Goal: Information Seeking & Learning: Check status

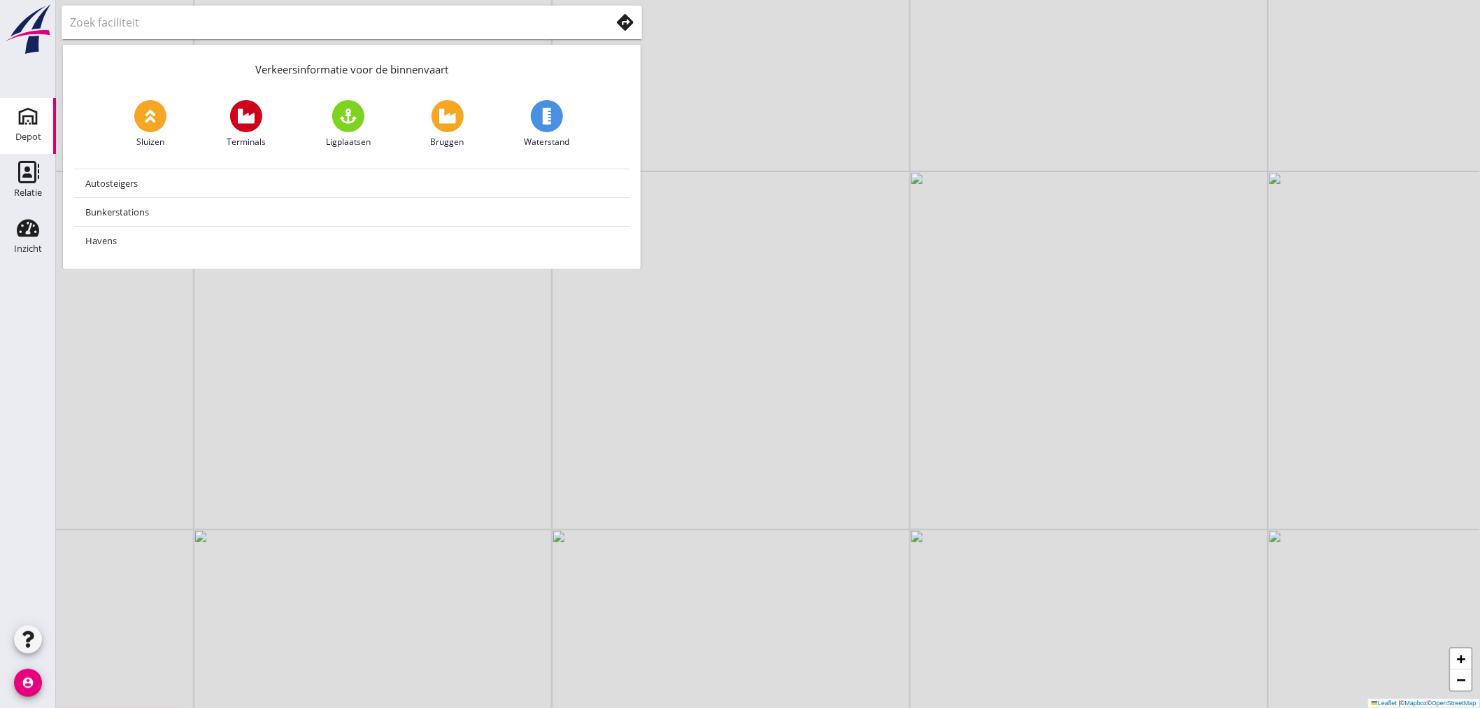
click at [35, 129] on div "Depot" at bounding box center [28, 137] width 26 height 20
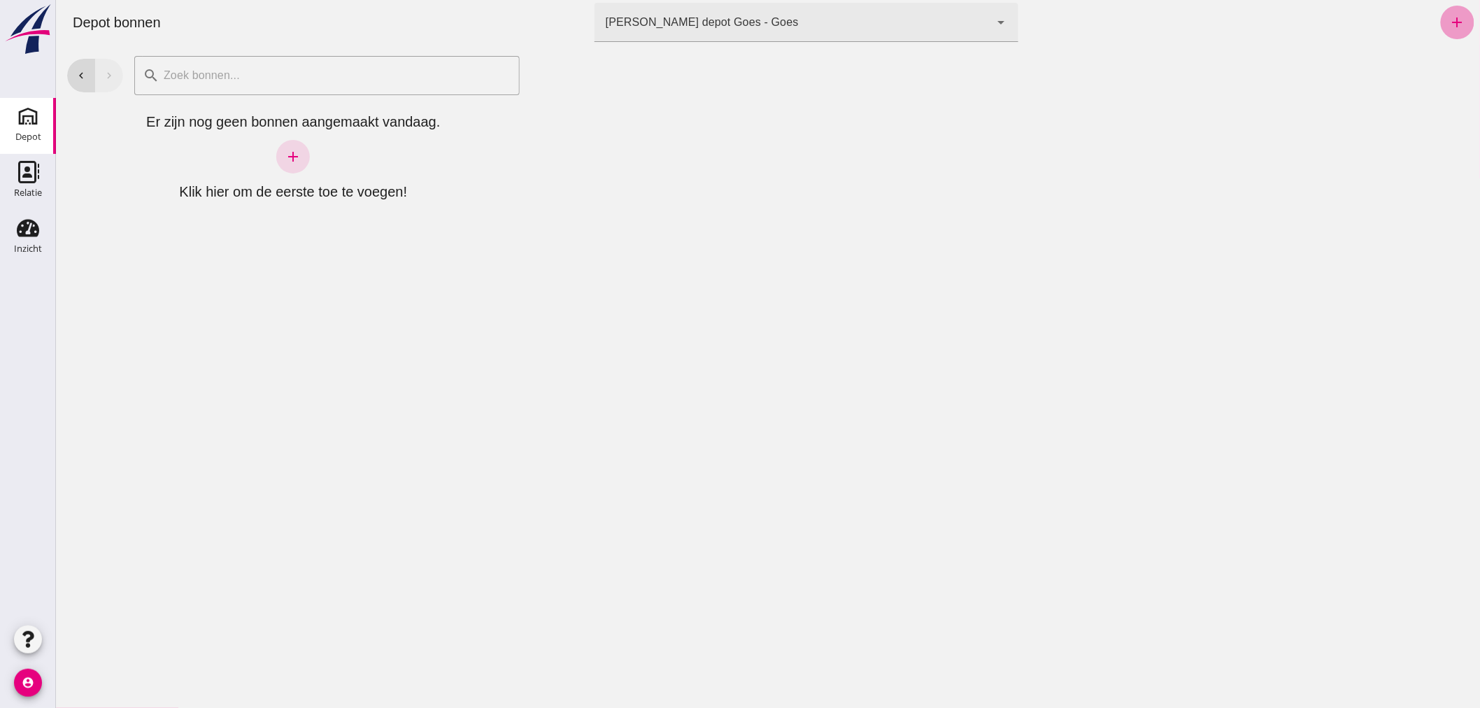
click at [1449, 15] on icon "add" at bounding box center [1457, 22] width 17 height 17
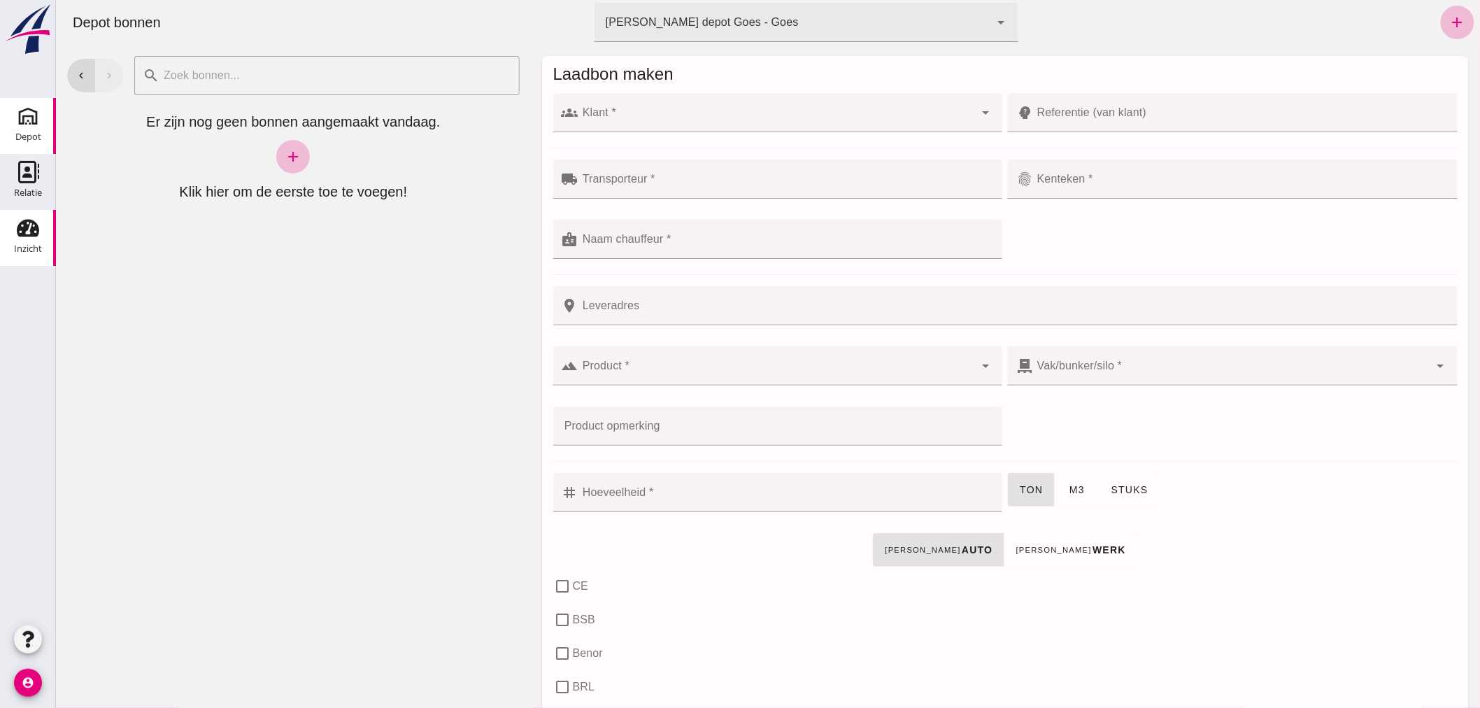
click at [25, 226] on use at bounding box center [28, 228] width 22 height 17
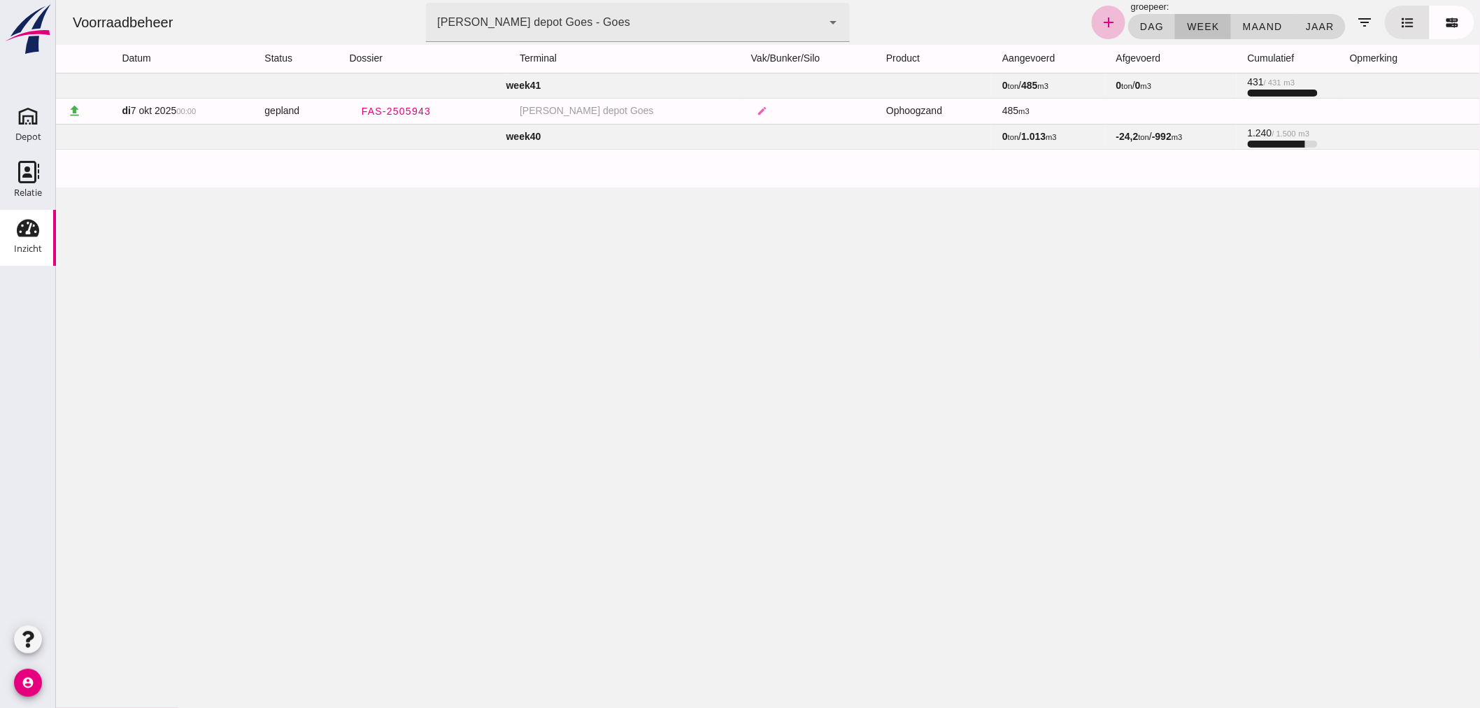
click at [441, 81] on td "week 41" at bounding box center [522, 85] width 935 height 25
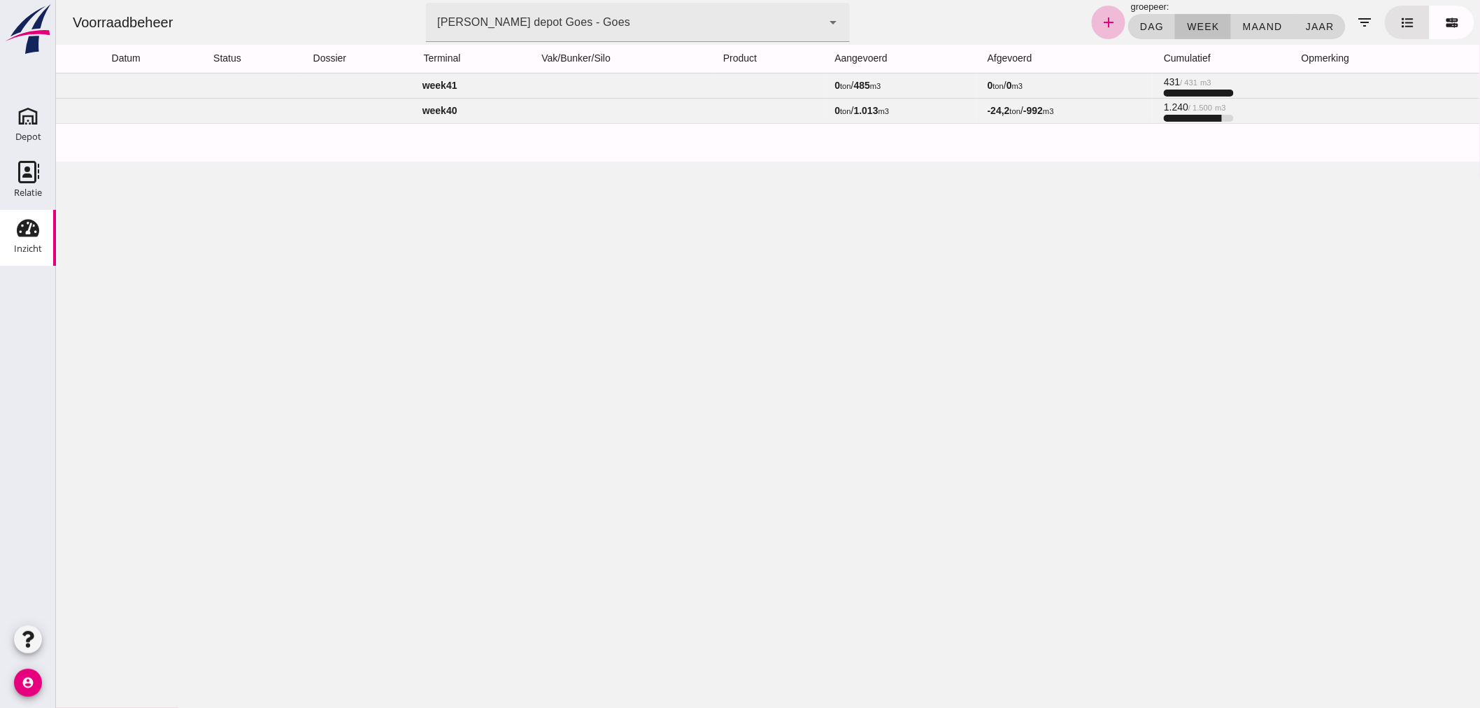
click at [441, 80] on td "week 41" at bounding box center [439, 85] width 768 height 25
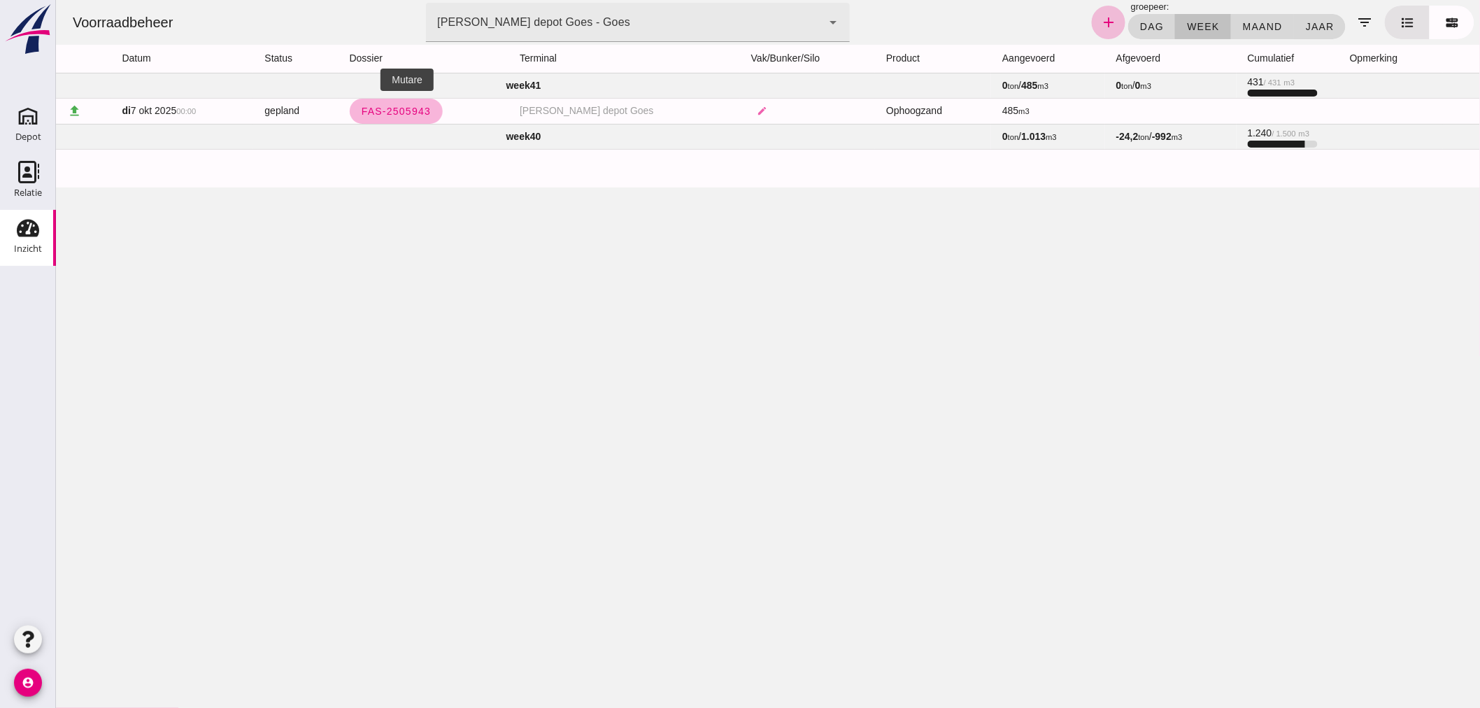
click at [404, 106] on span "FAS-2505943" at bounding box center [395, 111] width 71 height 11
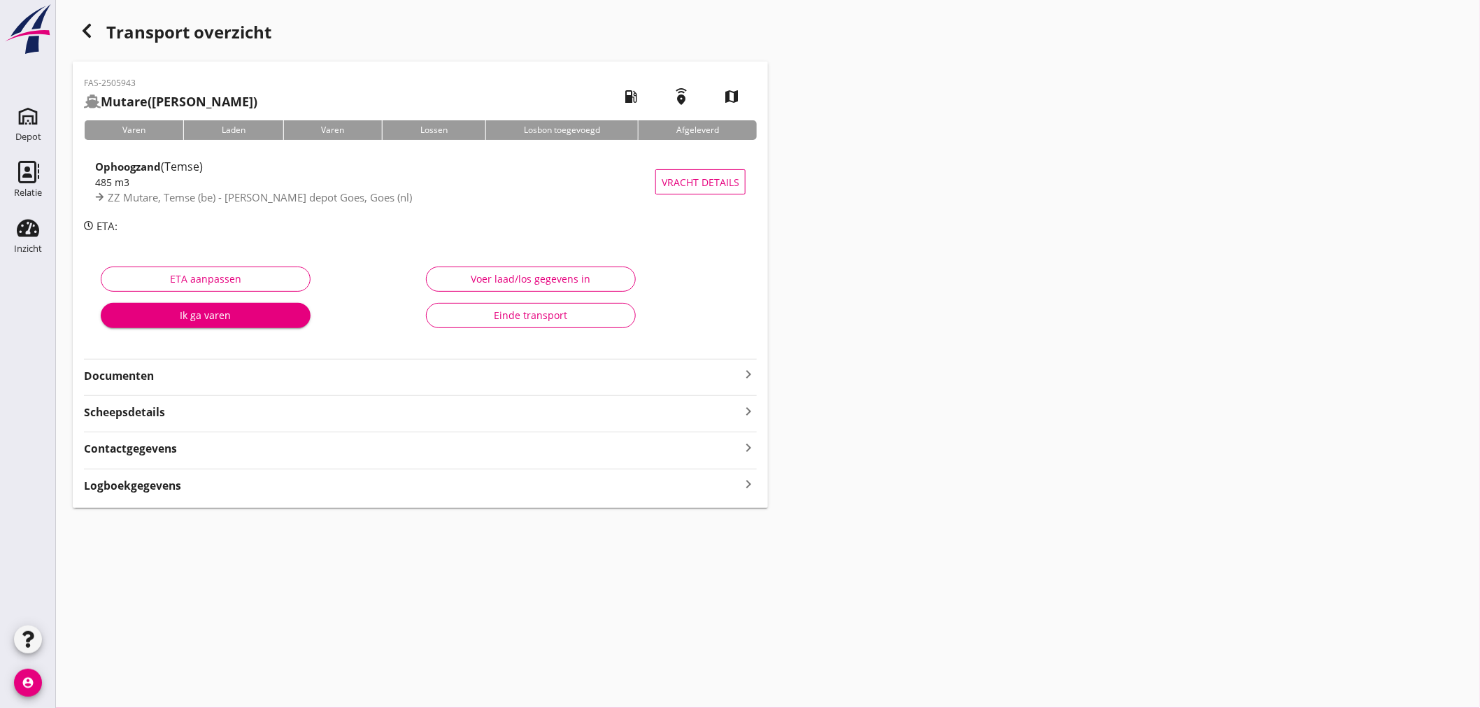
click at [139, 369] on strong "Documenten" at bounding box center [412, 376] width 656 height 16
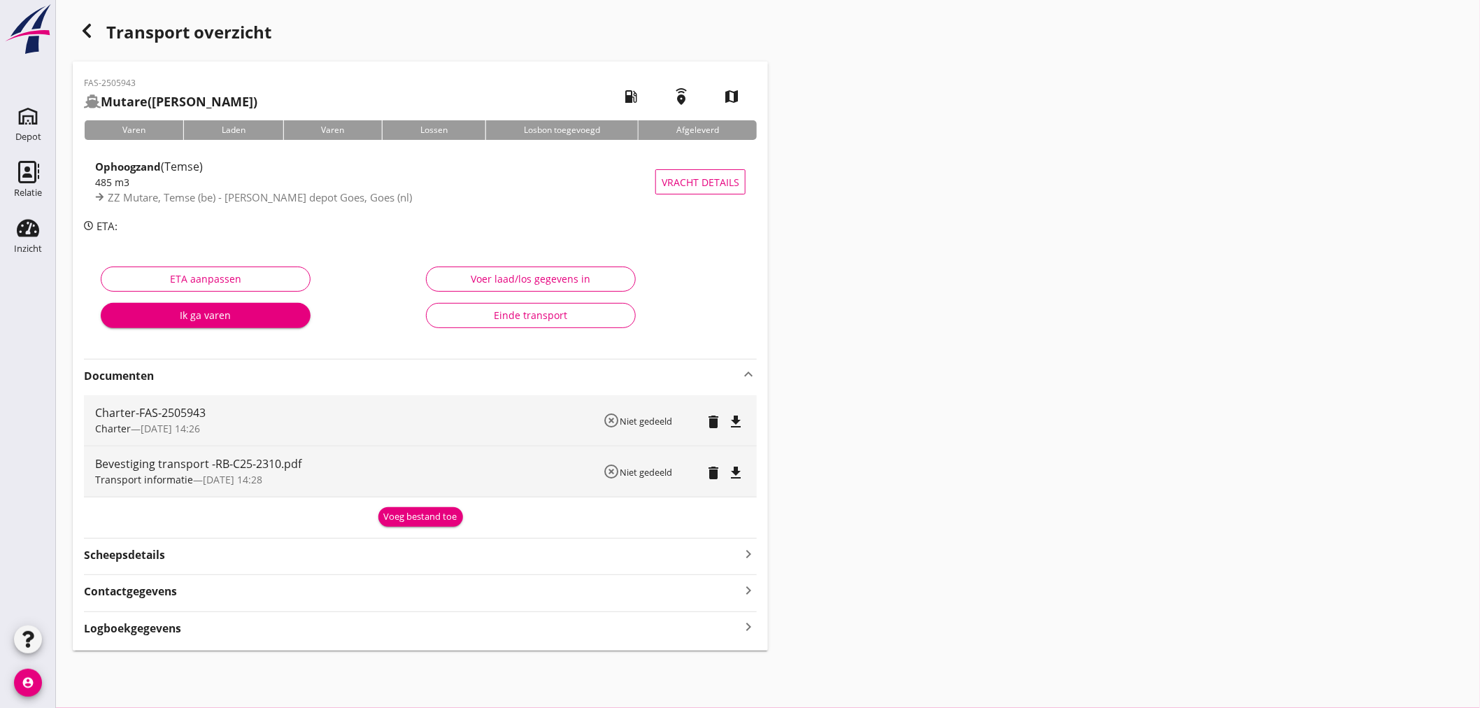
click at [751, 369] on icon "keyboard_arrow_up" at bounding box center [748, 374] width 17 height 17
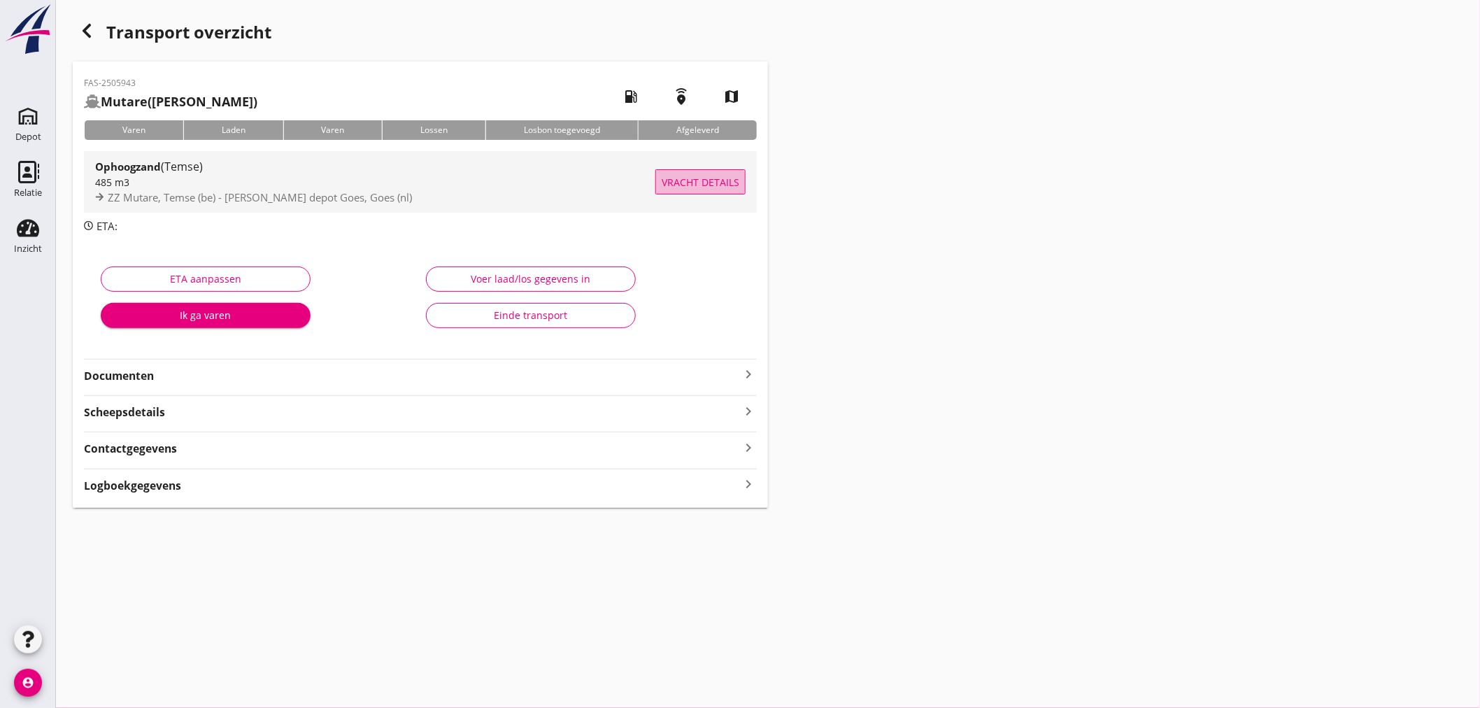
click at [686, 176] on span "Vracht details" at bounding box center [701, 182] width 78 height 15
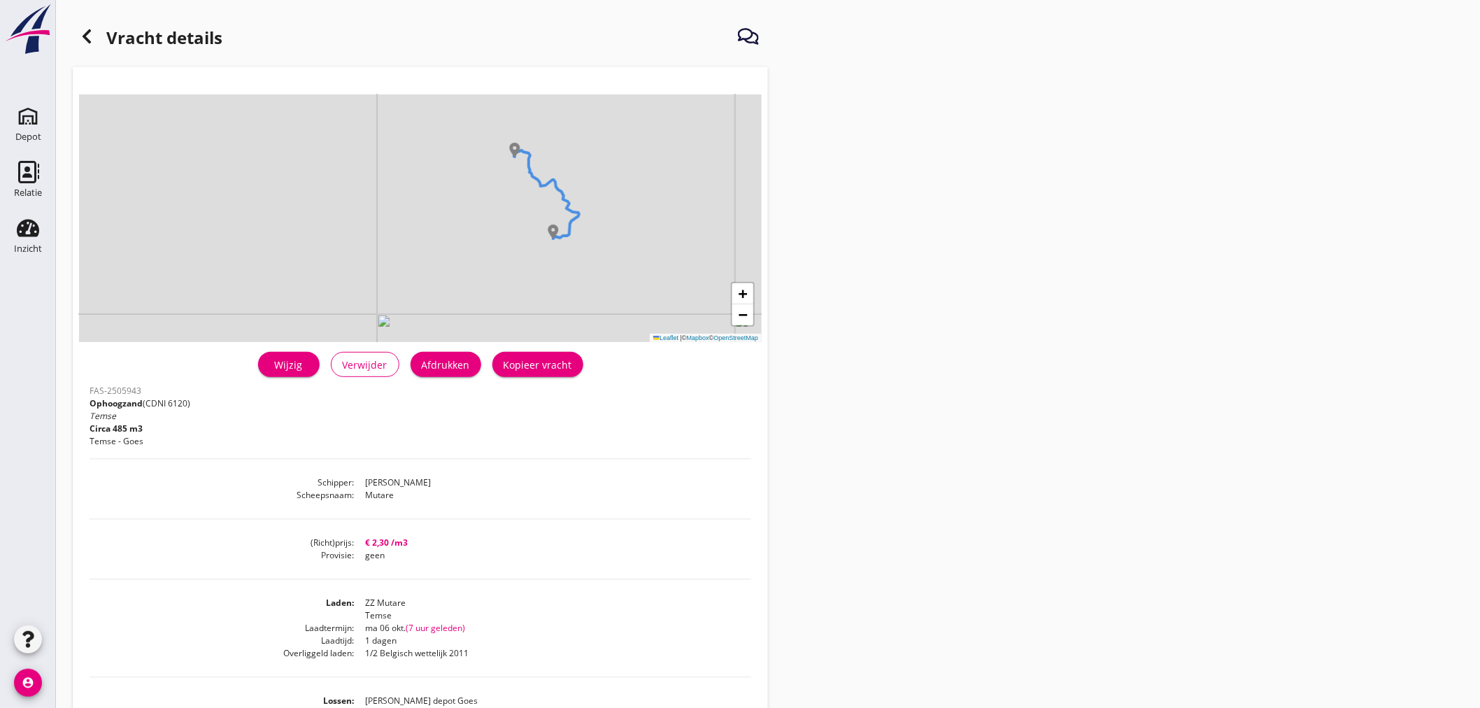
scroll to position [4, 0]
click at [86, 35] on use at bounding box center [87, 38] width 8 height 14
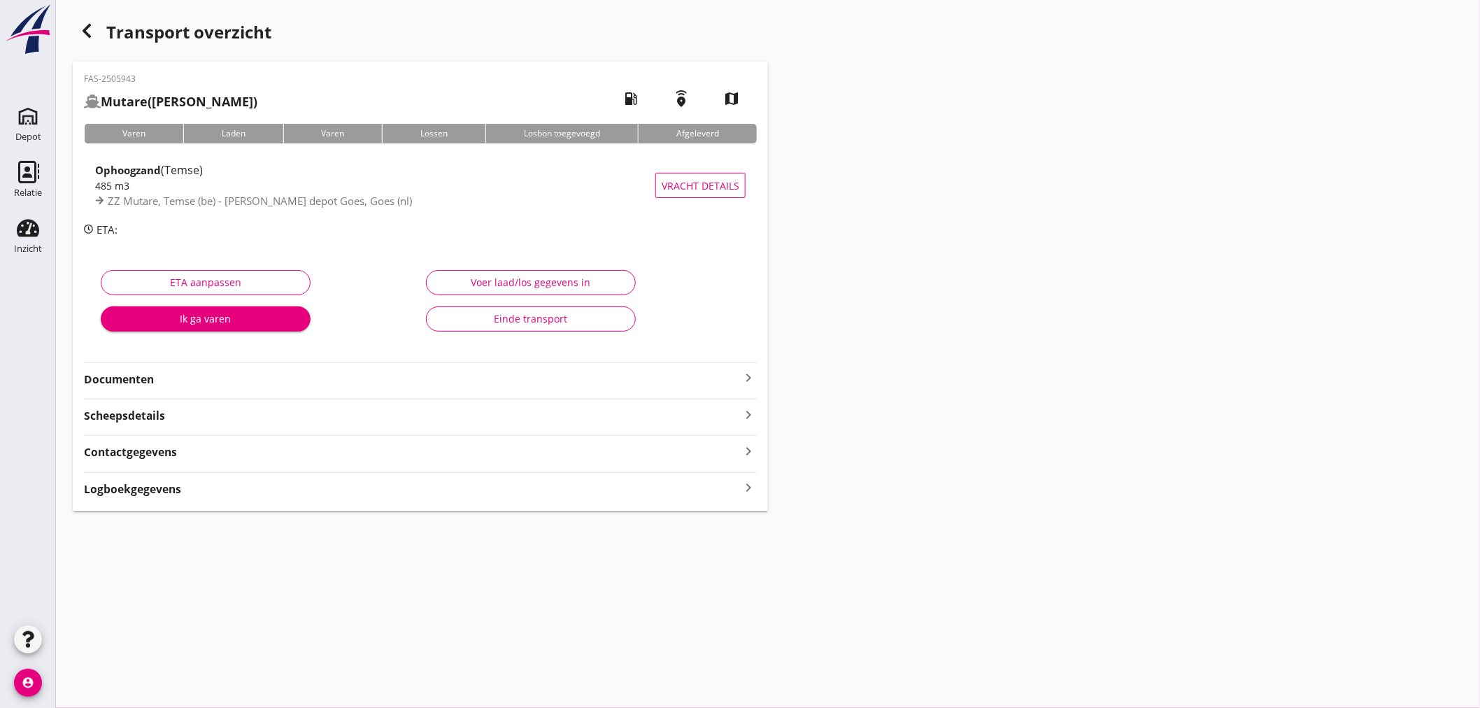
click at [78, 20] on div "button" at bounding box center [87, 31] width 28 height 28
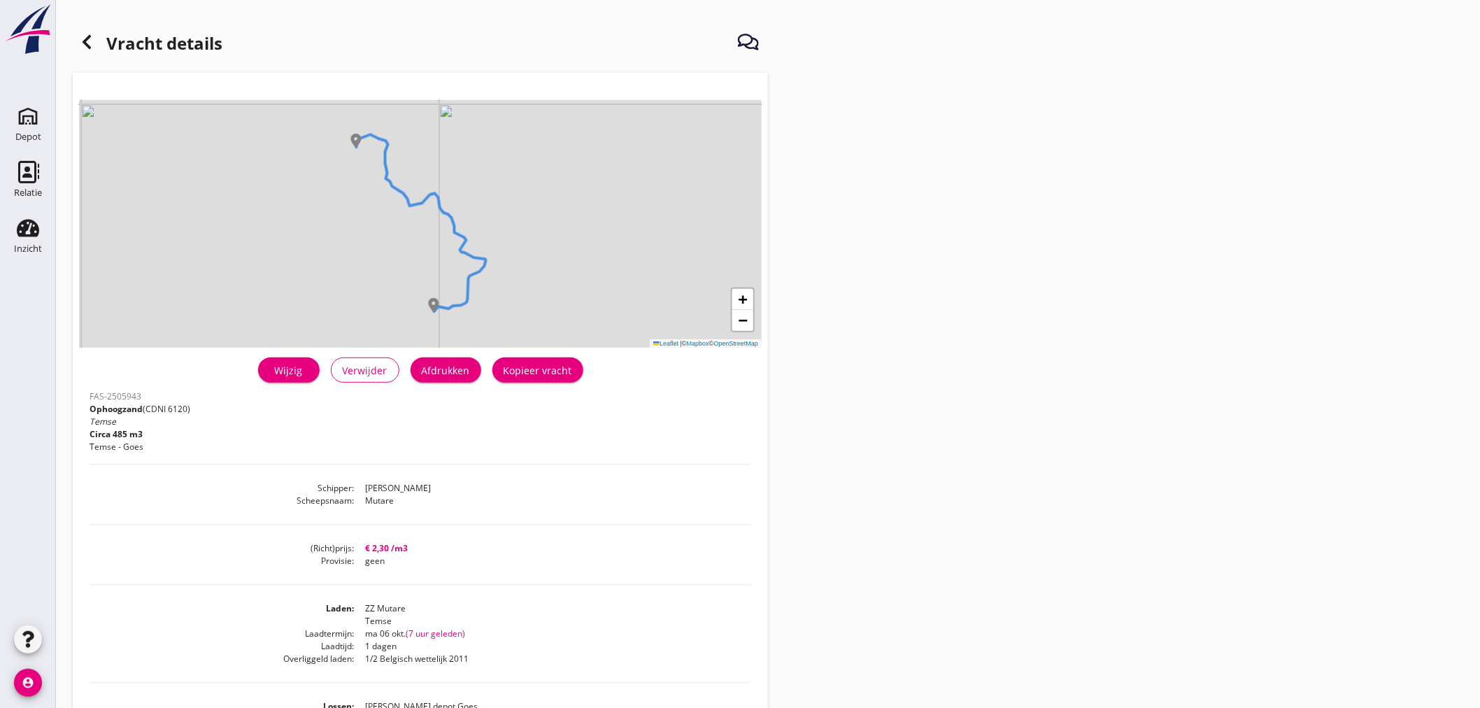
click at [85, 43] on use at bounding box center [87, 42] width 8 height 14
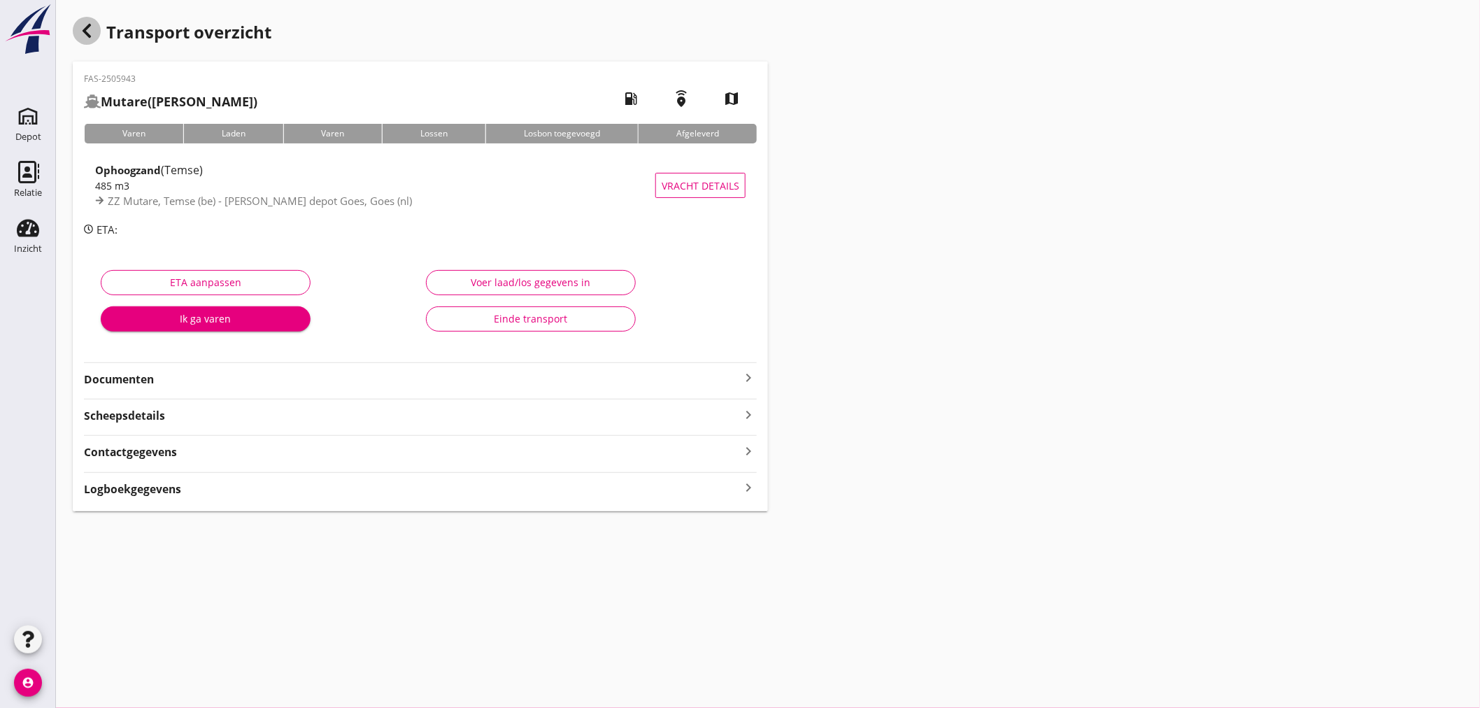
click at [93, 29] on icon "button" at bounding box center [86, 30] width 17 height 17
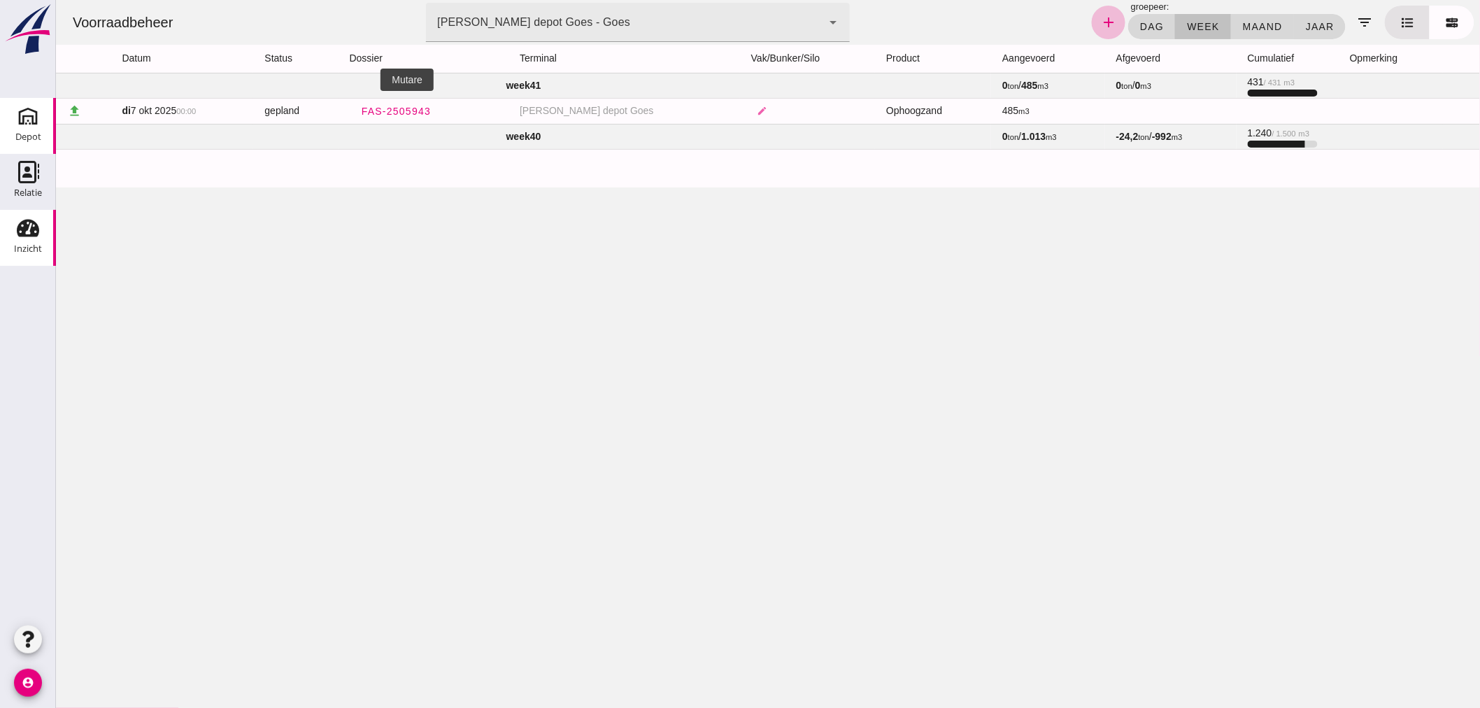
click at [21, 122] on icon "Depot" at bounding box center [28, 116] width 22 height 22
click at [31, 124] on icon "Depot" at bounding box center [28, 116] width 22 height 22
click at [28, 122] on icon "Depot" at bounding box center [28, 116] width 22 height 22
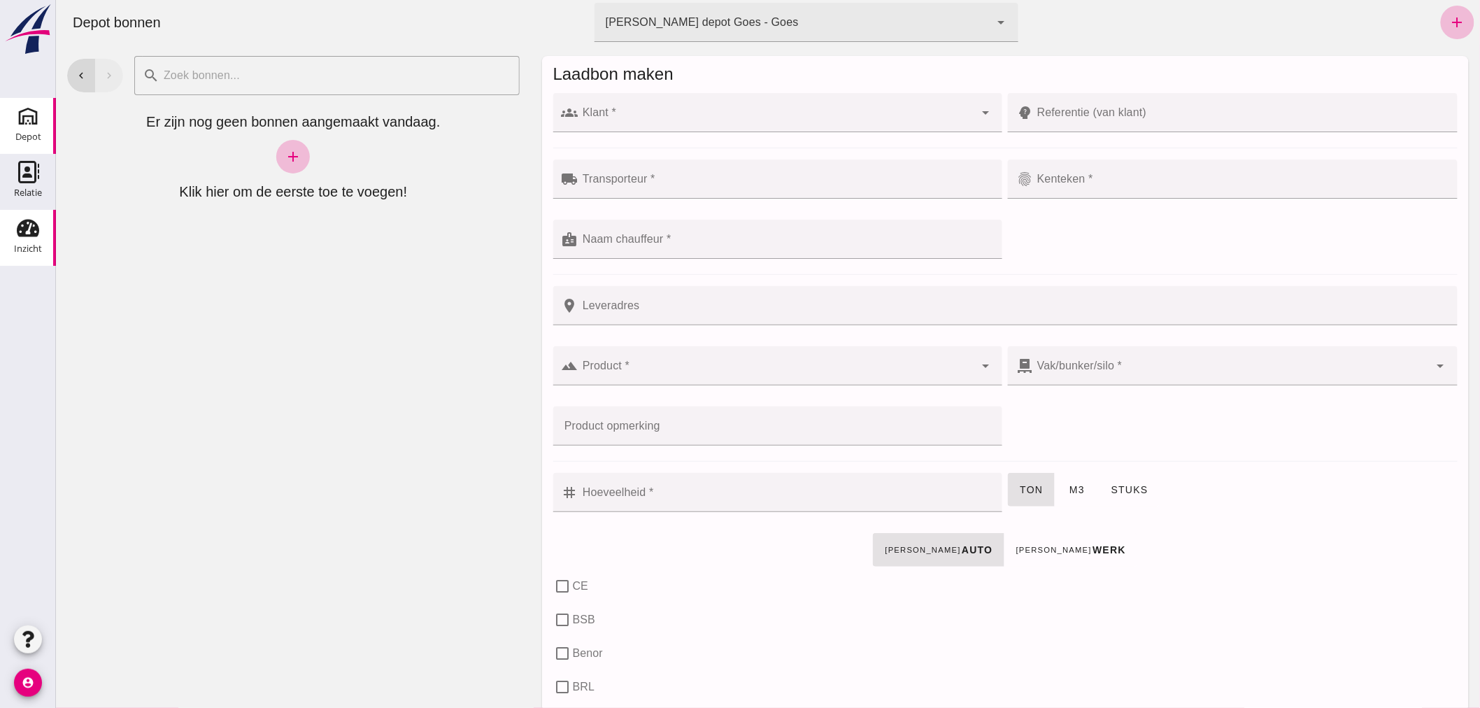
click at [35, 227] on use at bounding box center [28, 228] width 22 height 17
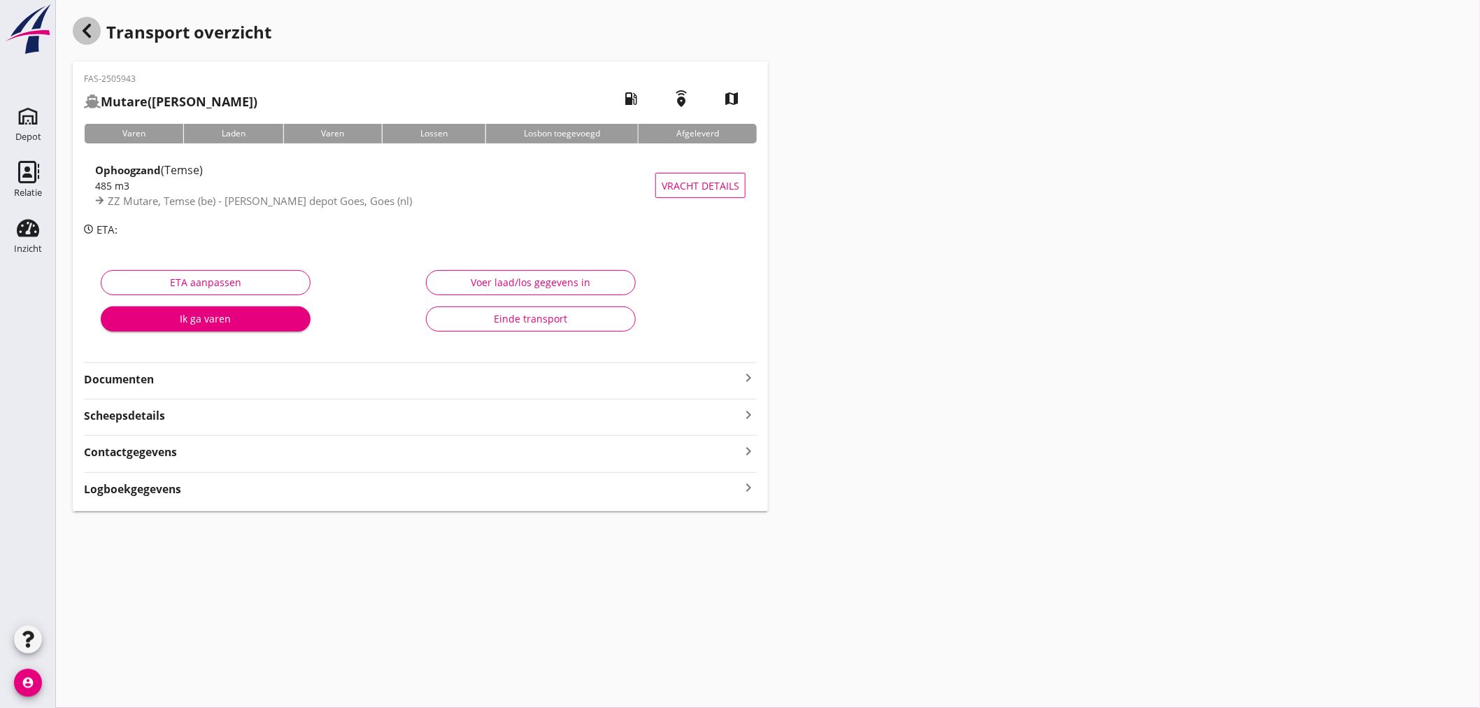
click at [91, 27] on icon "button" at bounding box center [86, 30] width 17 height 17
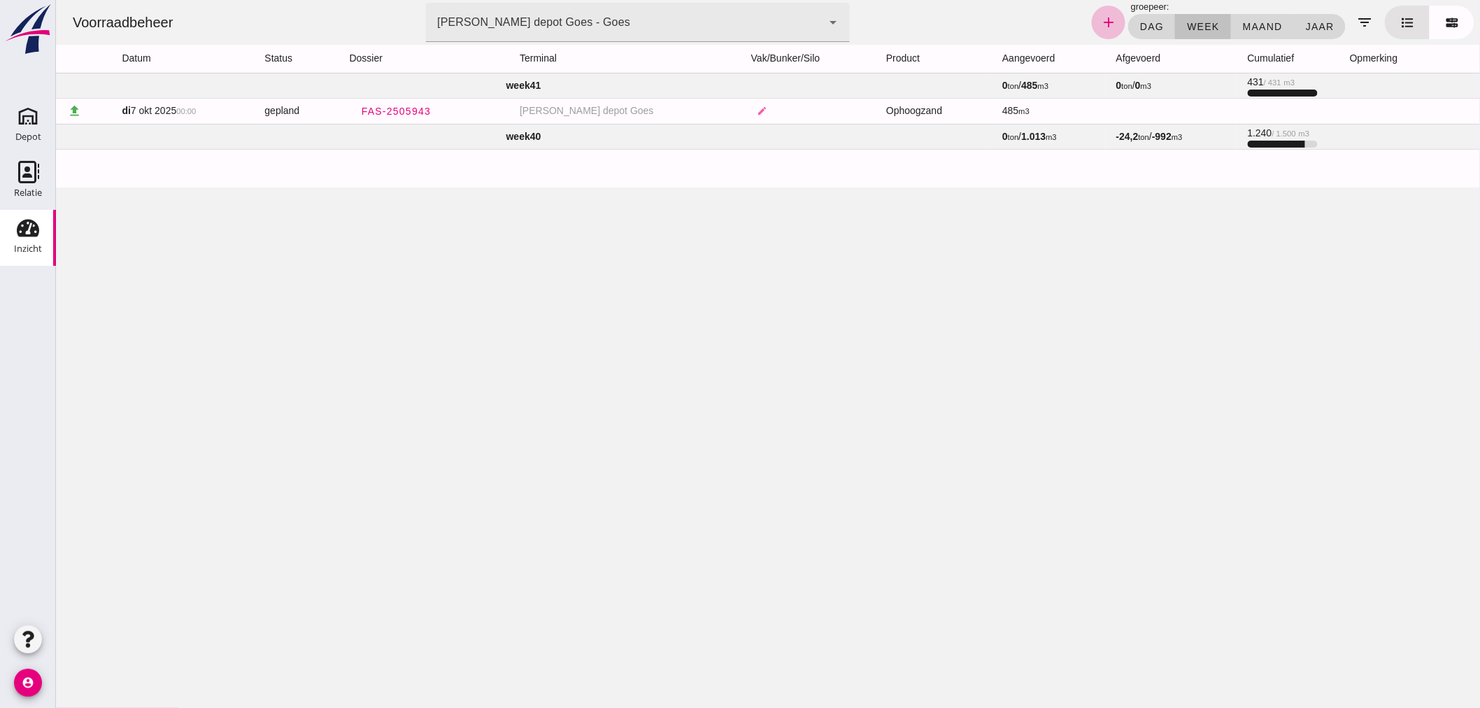
click at [348, 129] on td "week 40" at bounding box center [522, 136] width 935 height 25
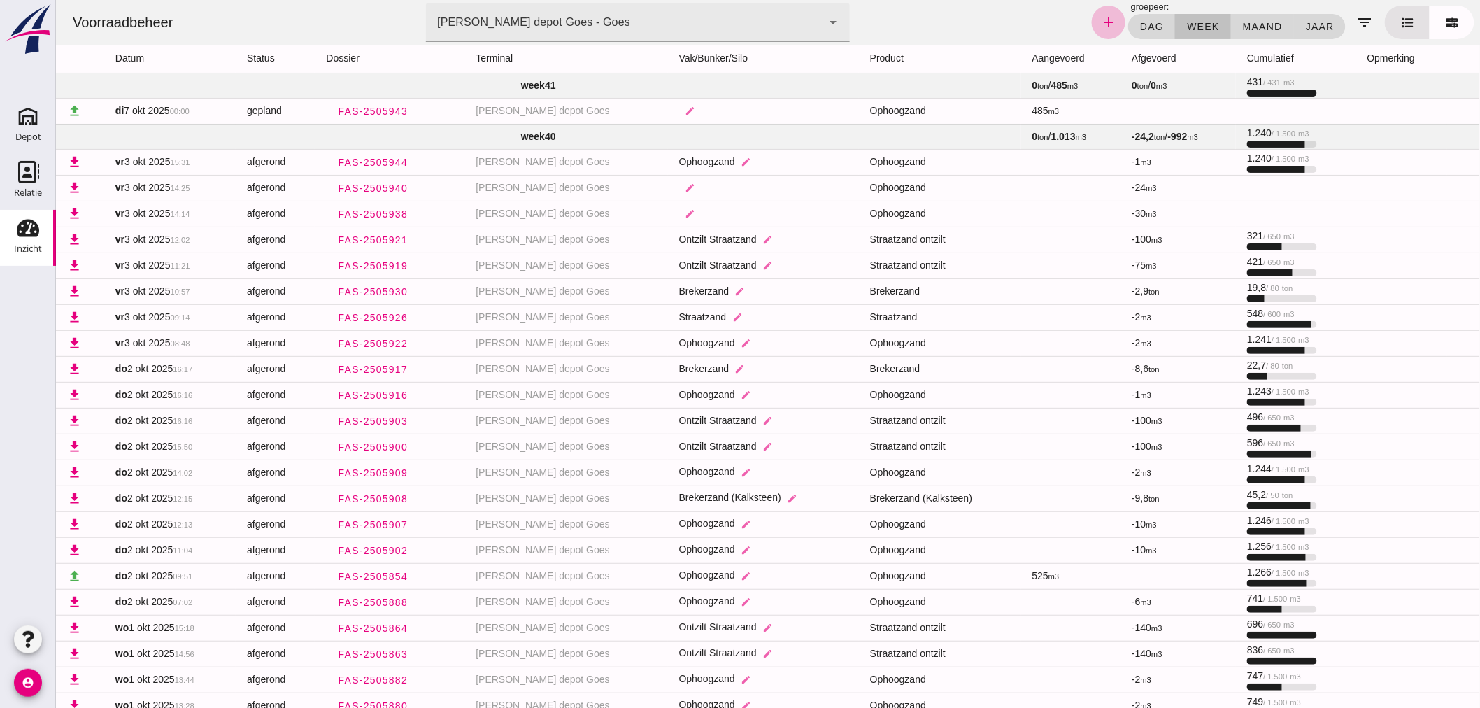
click at [468, 78] on td "week 41" at bounding box center [537, 85] width 965 height 25
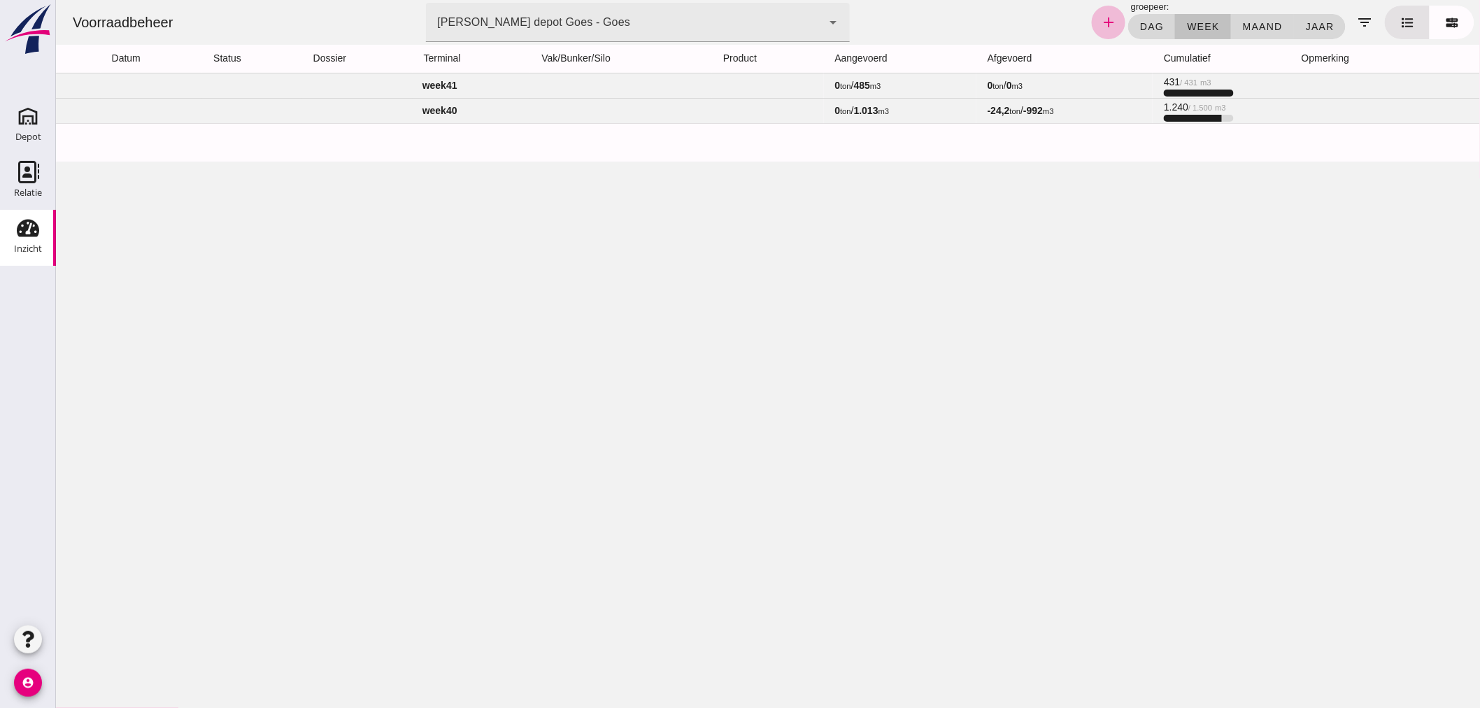
drag, startPoint x: 170, startPoint y: 80, endPoint x: 193, endPoint y: 79, distance: 23.1
click at [170, 80] on td "week 41" at bounding box center [439, 85] width 768 height 25
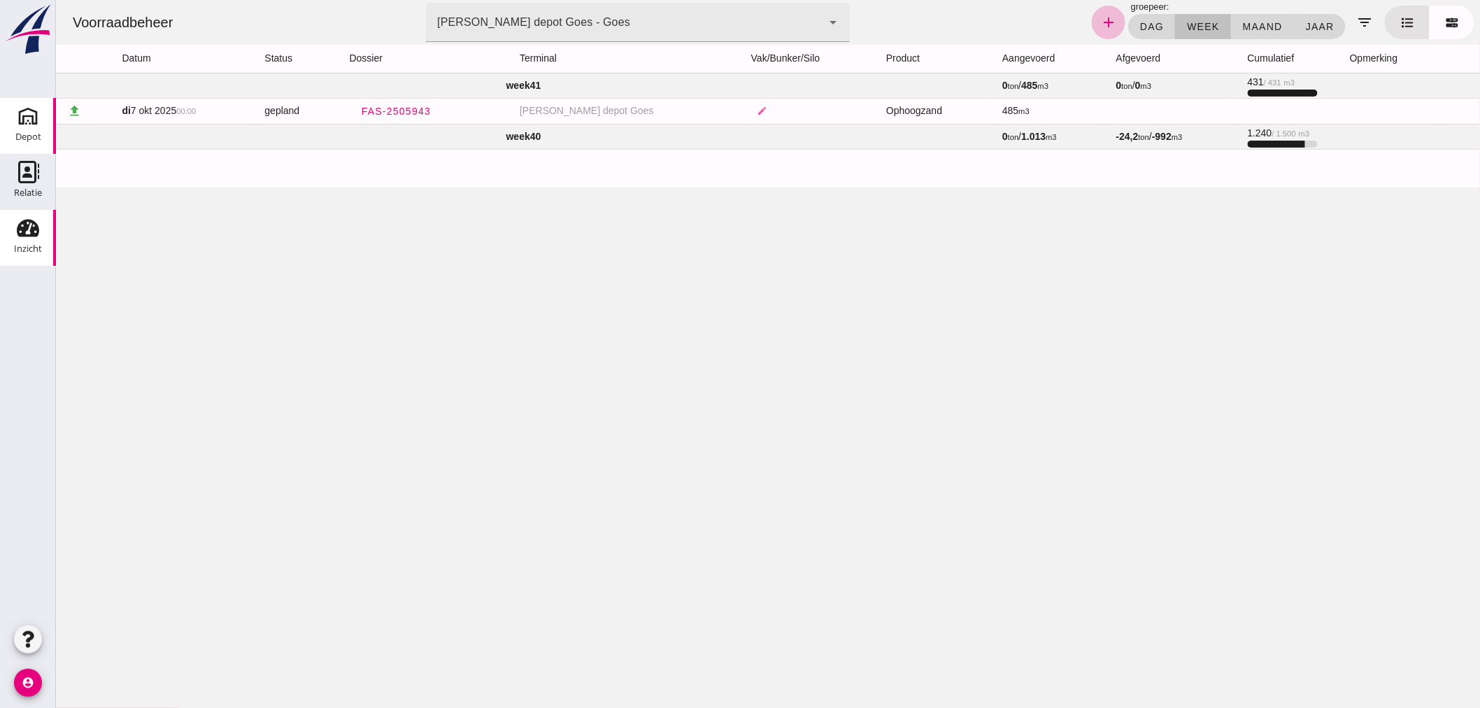
click at [23, 117] on use at bounding box center [28, 116] width 22 height 22
